Goal: Information Seeking & Learning: Learn about a topic

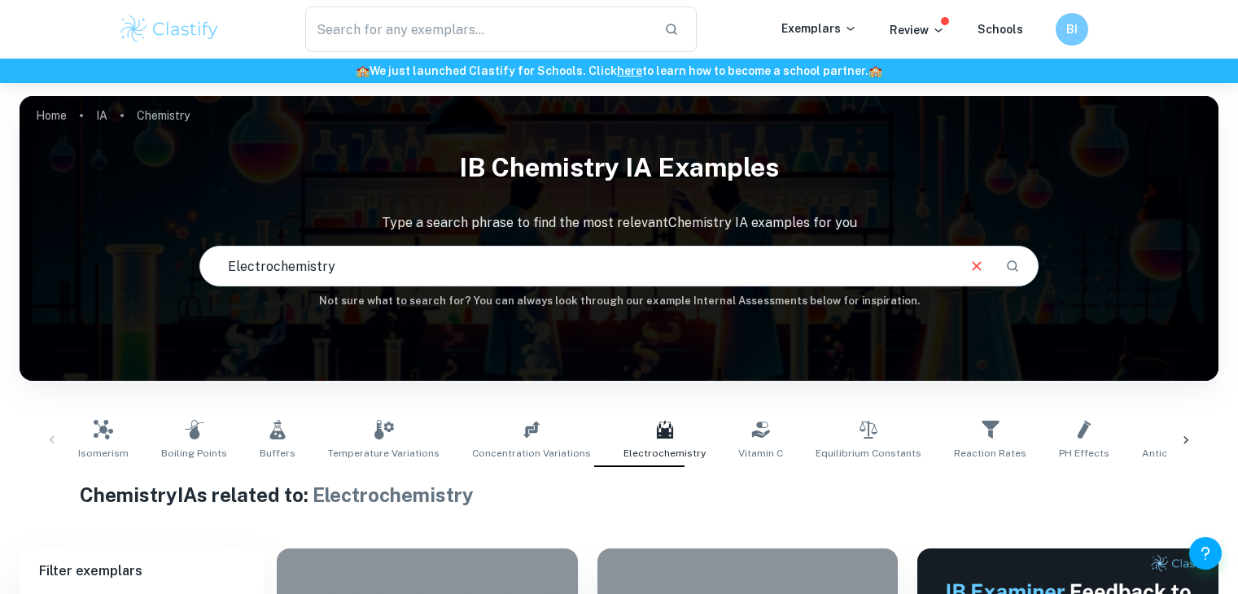
click at [442, 16] on input "text" at bounding box center [478, 30] width 347 height 46
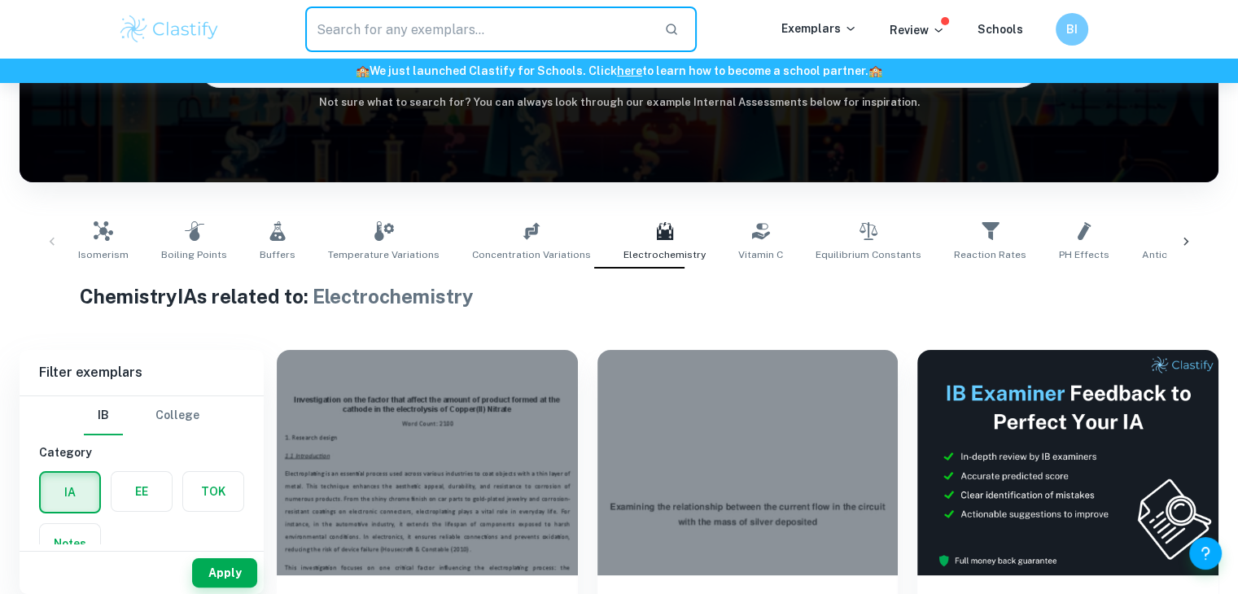
scroll to position [199, 0]
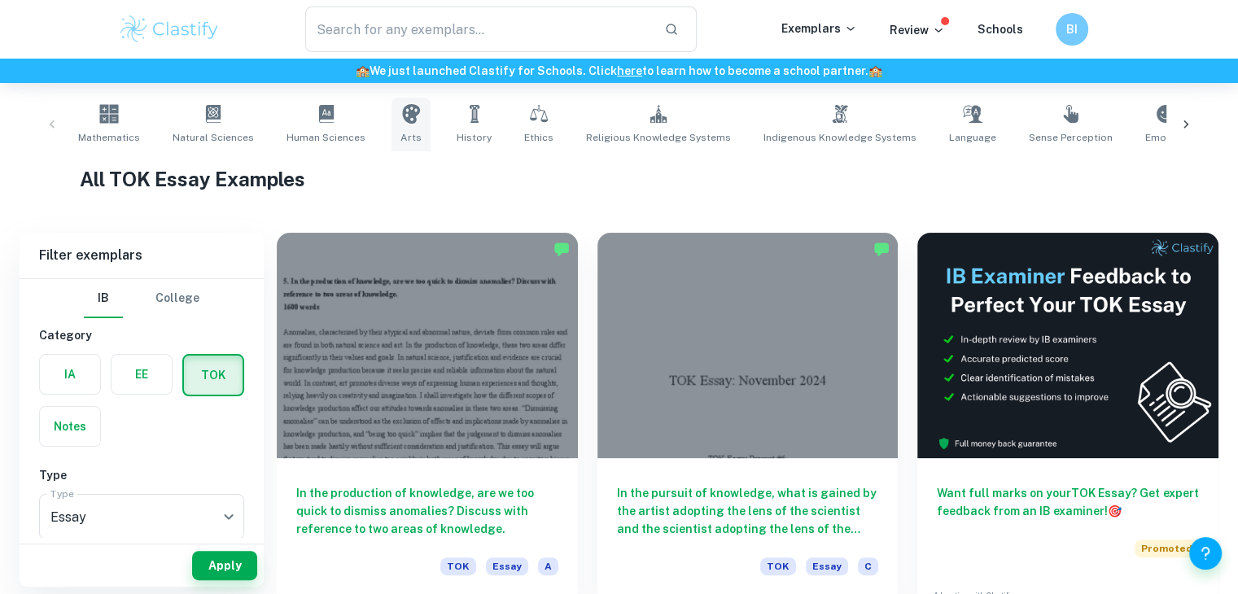
scroll to position [316, 0]
click at [462, 130] on span "History" at bounding box center [474, 137] width 35 height 15
type input "History"
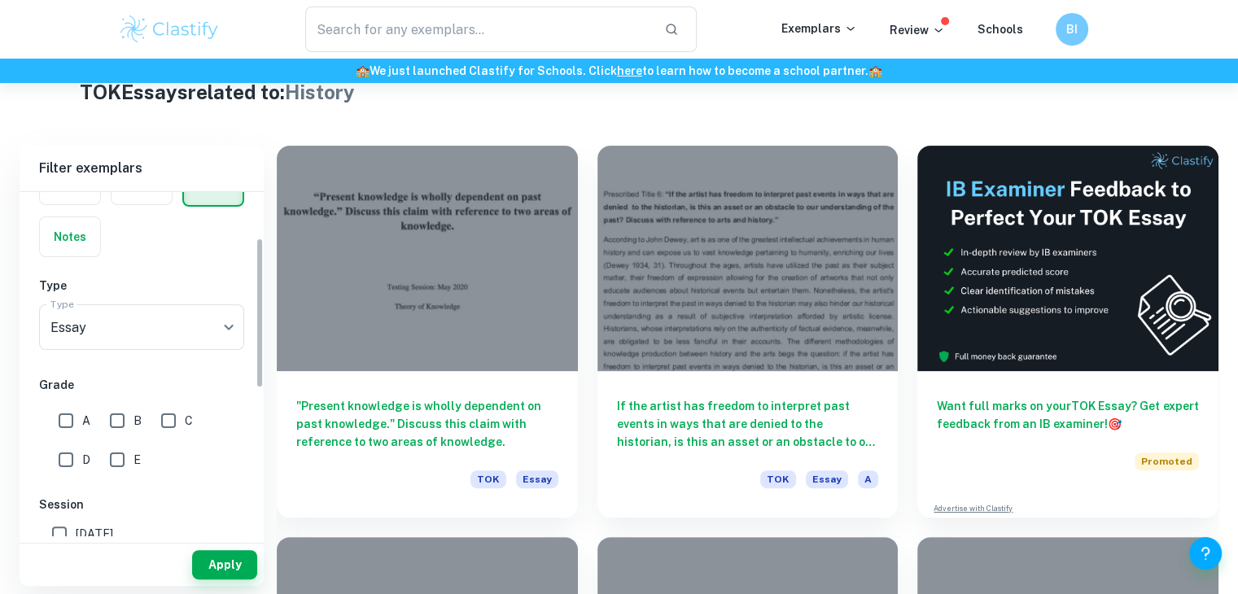
scroll to position [104, 0]
click at [53, 427] on input "A" at bounding box center [66, 419] width 33 height 33
checkbox input "true"
click at [229, 576] on button "Apply" at bounding box center [224, 564] width 65 height 29
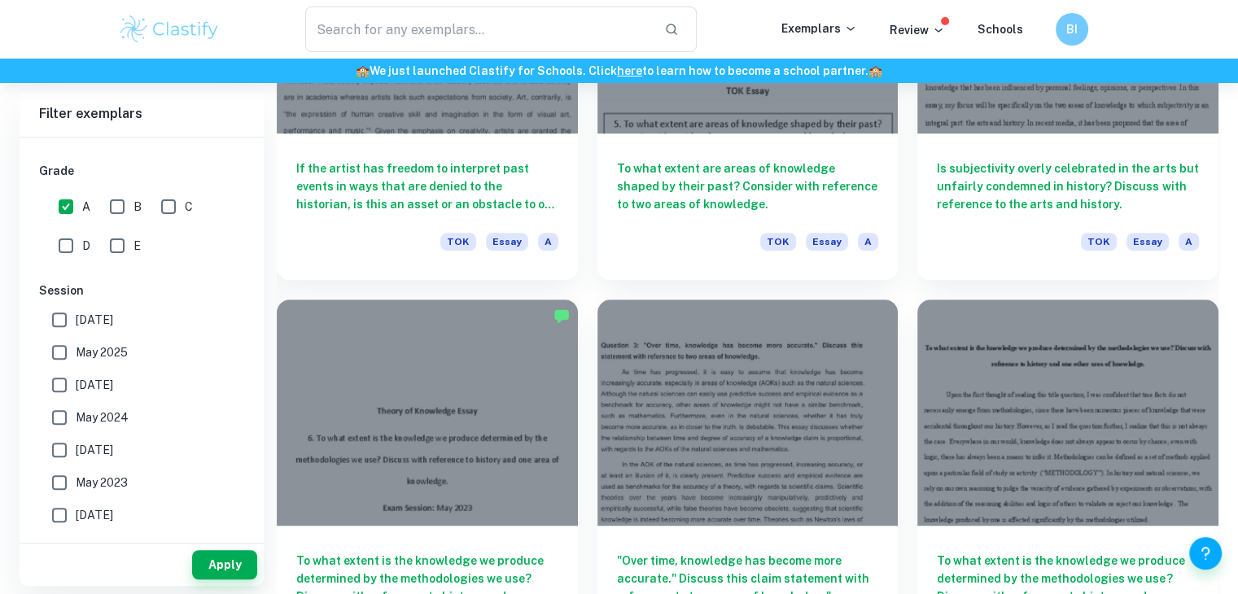
scroll to position [1032, 0]
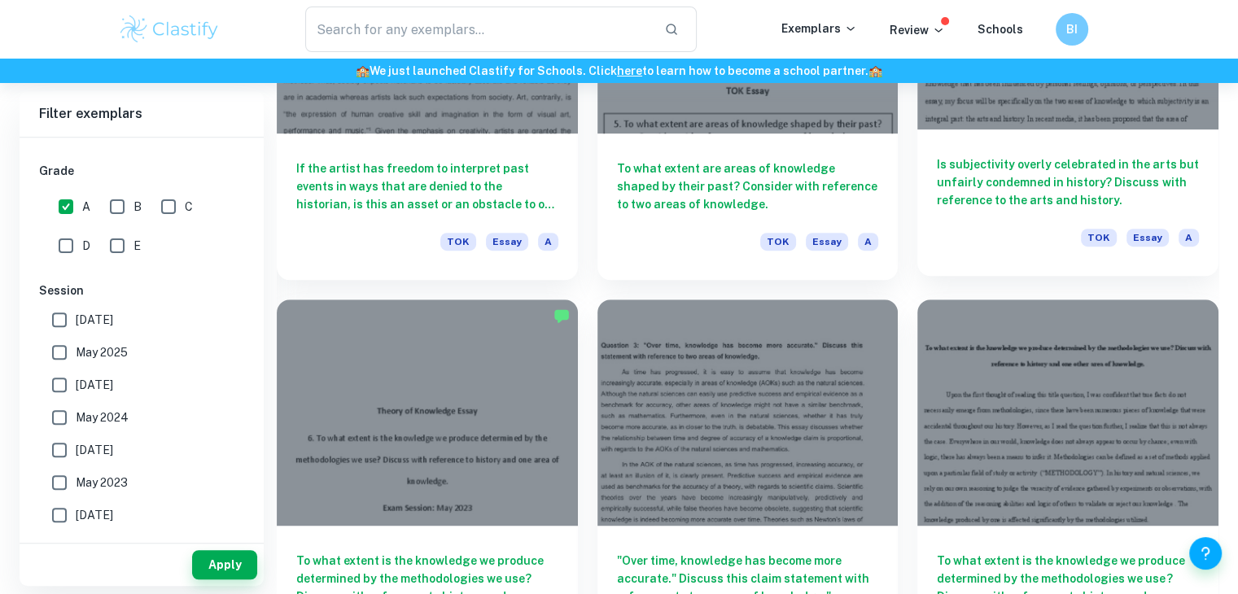
click at [1117, 173] on h6 "Is subjectivity overly celebrated in the arts but unfairly condemned in history…" at bounding box center [1068, 182] width 262 height 54
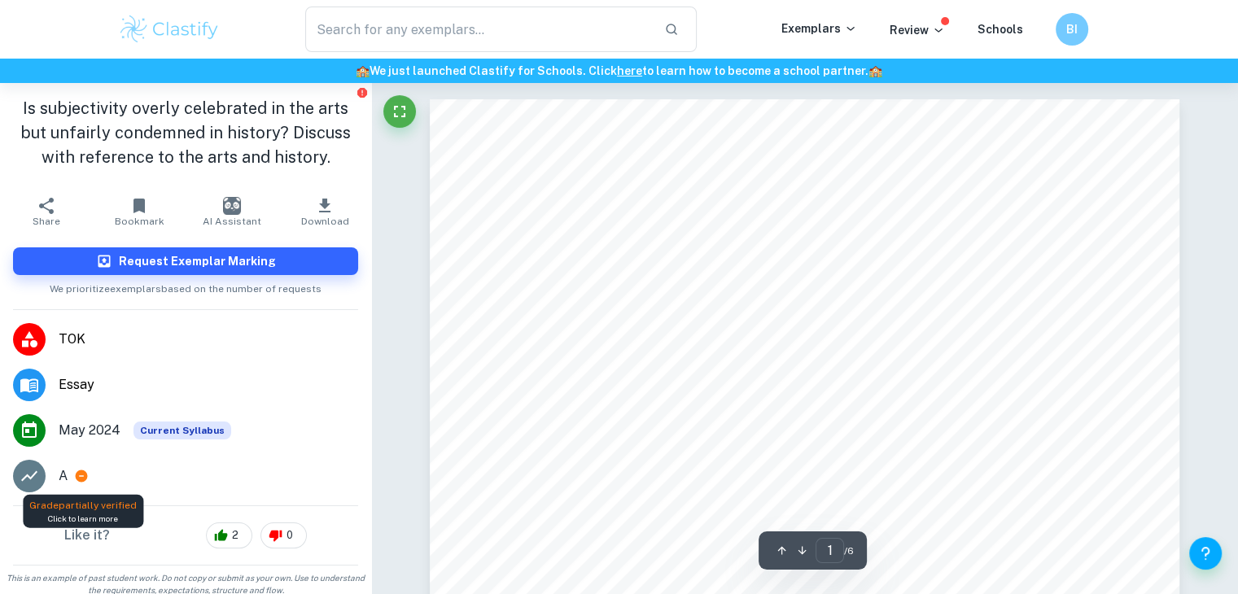
click at [77, 477] on icon at bounding box center [82, 477] width 12 height 12
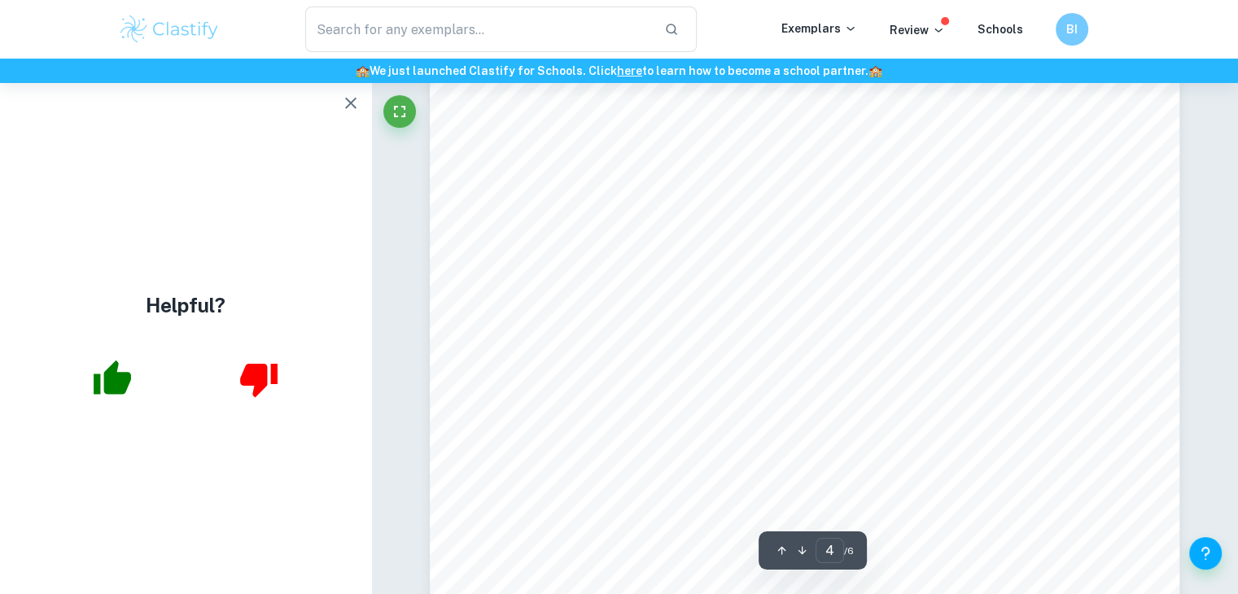
scroll to position [3842, 0]
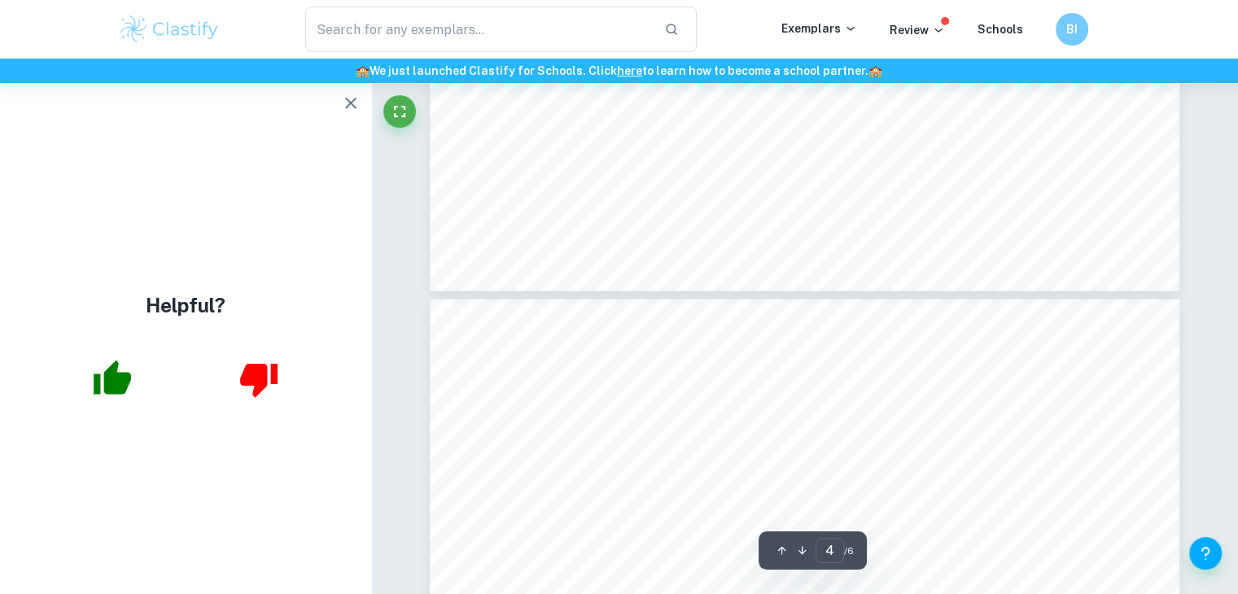
type input "5"
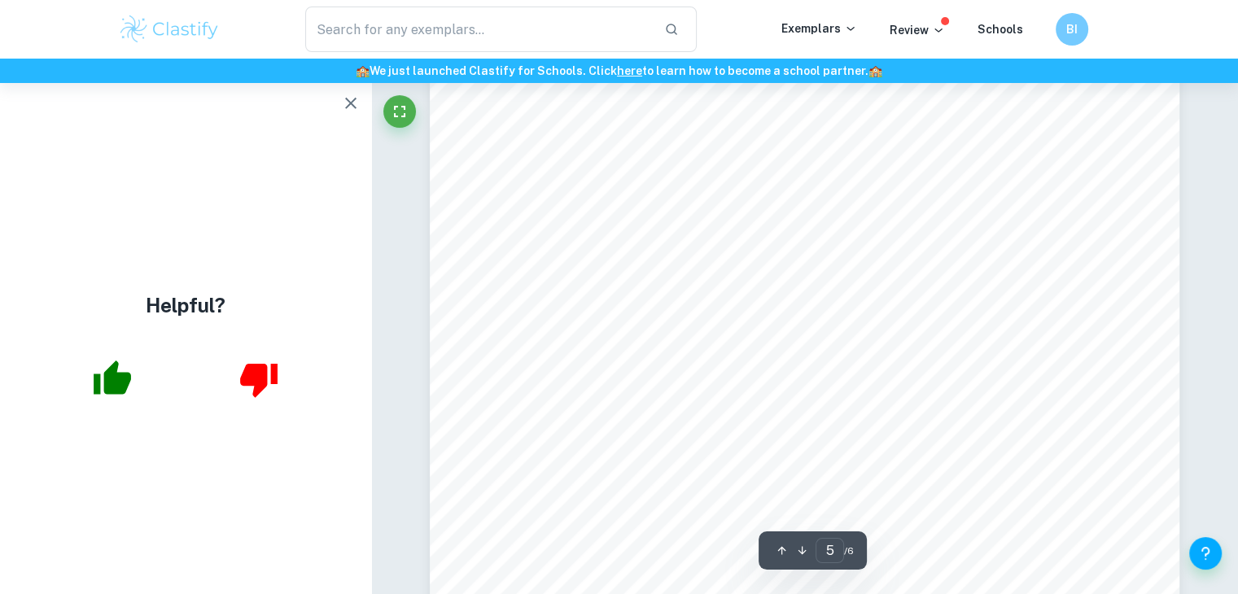
scroll to position [4825, 0]
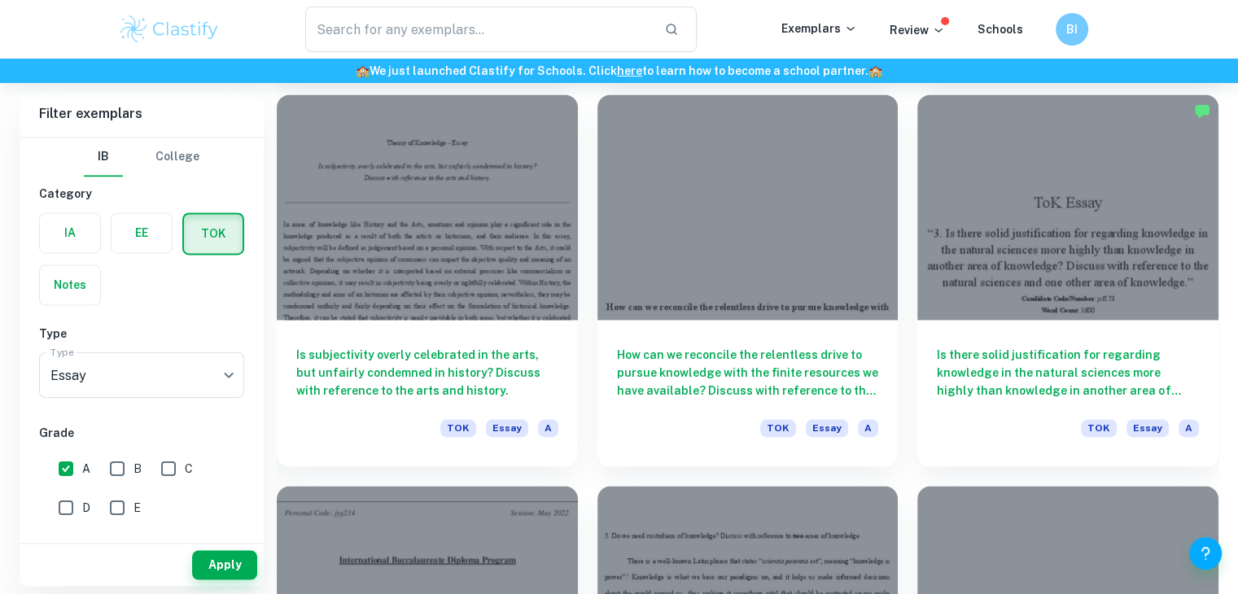
scroll to position [2411, 0]
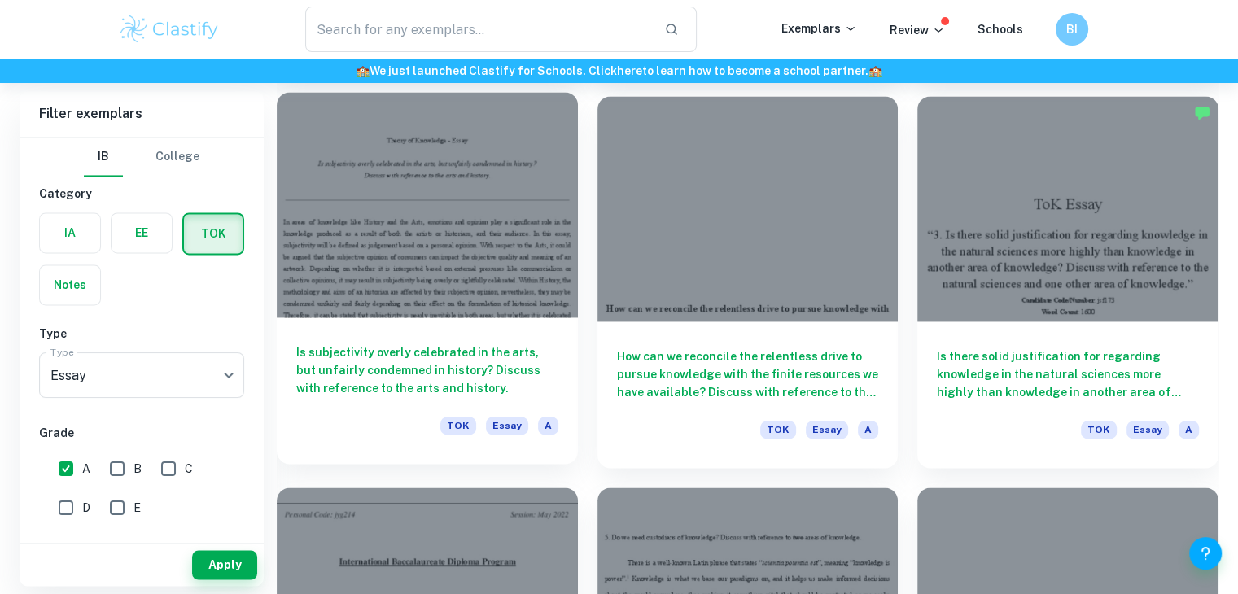
click at [468, 357] on h6 "Is subjectivity overly celebrated in the arts, but unfairly condemned in histor…" at bounding box center [427, 371] width 262 height 54
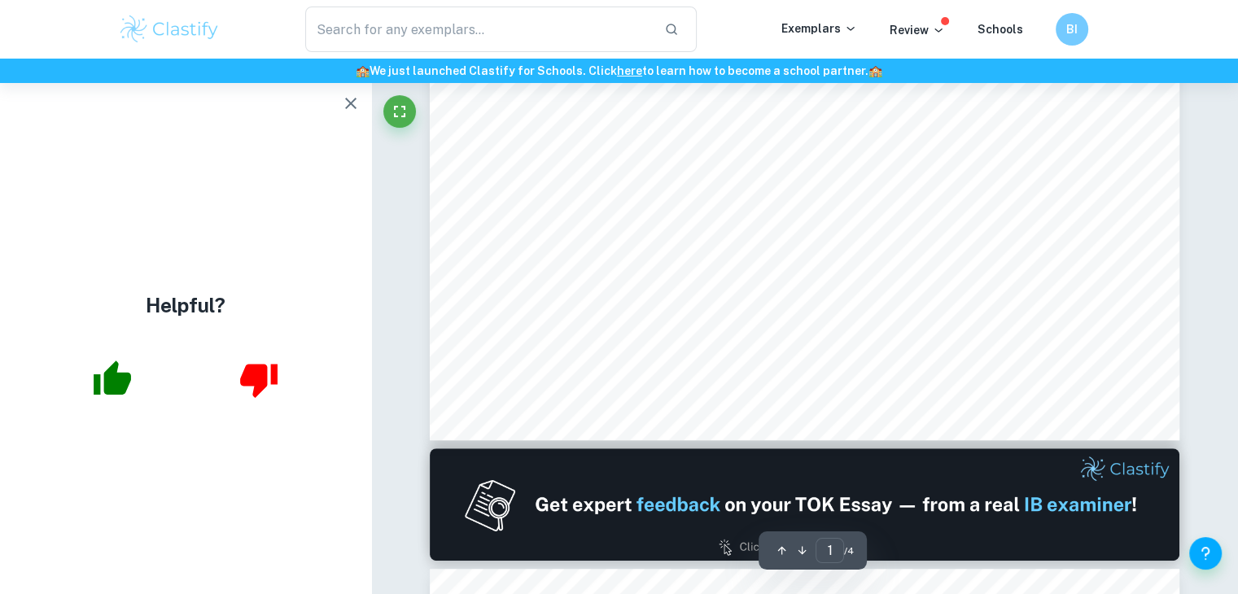
scroll to position [637, 0]
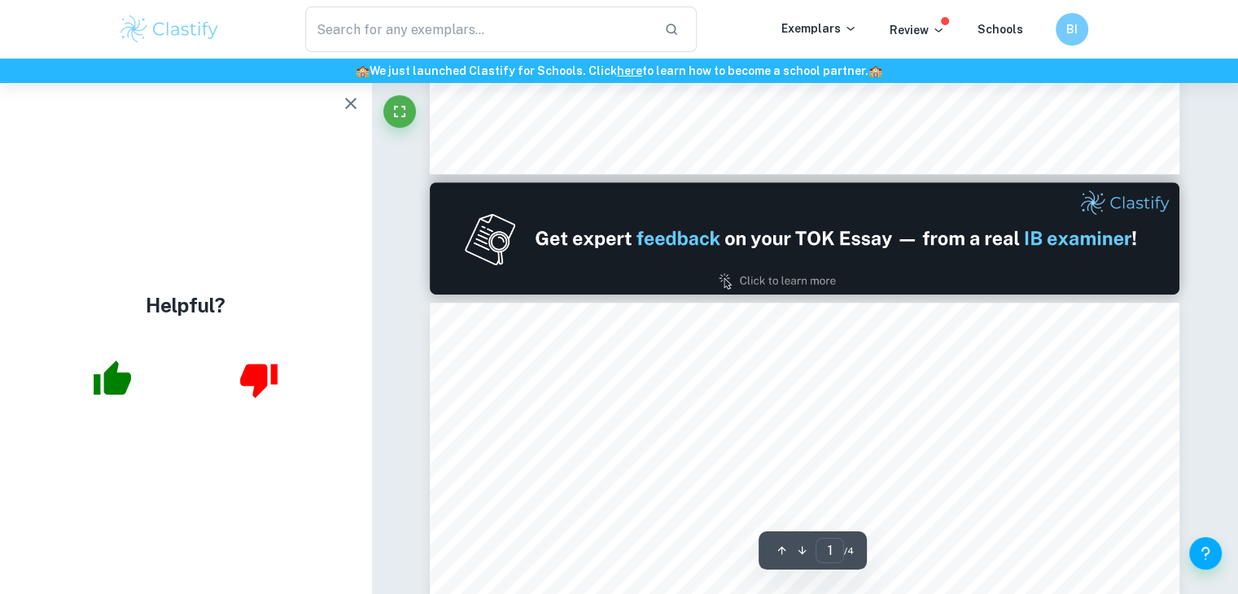
type input "2"
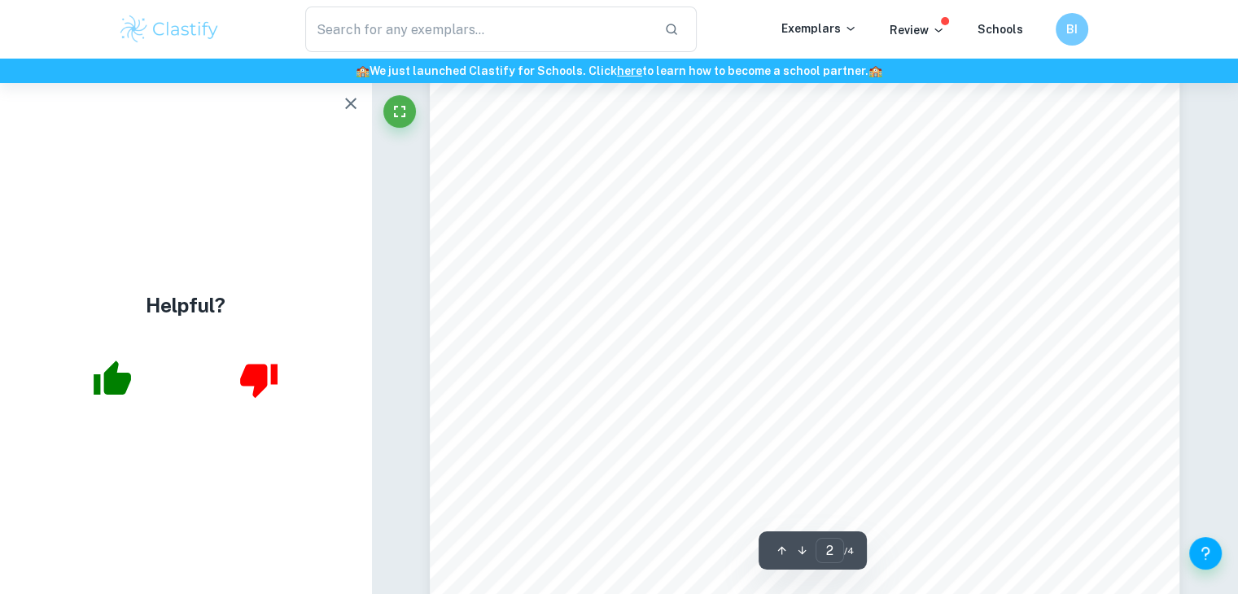
scroll to position [1399, 0]
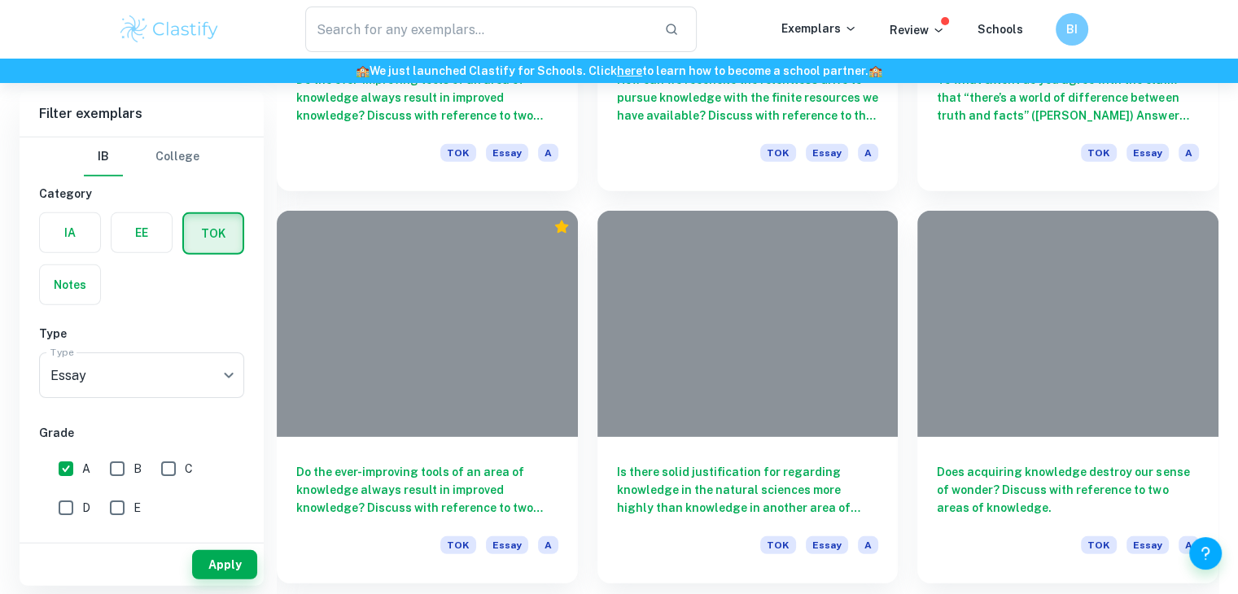
scroll to position [10914, 0]
